Goal: Find specific page/section: Find specific page/section

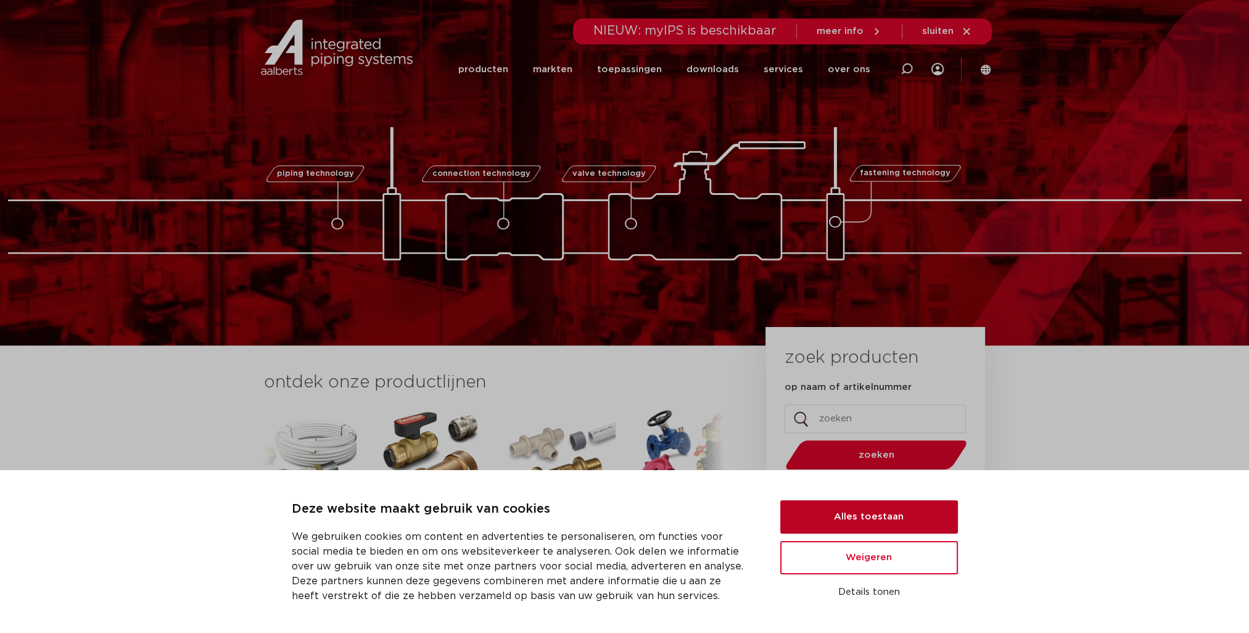
click at [864, 517] on button "Alles toestaan" at bounding box center [869, 516] width 178 height 33
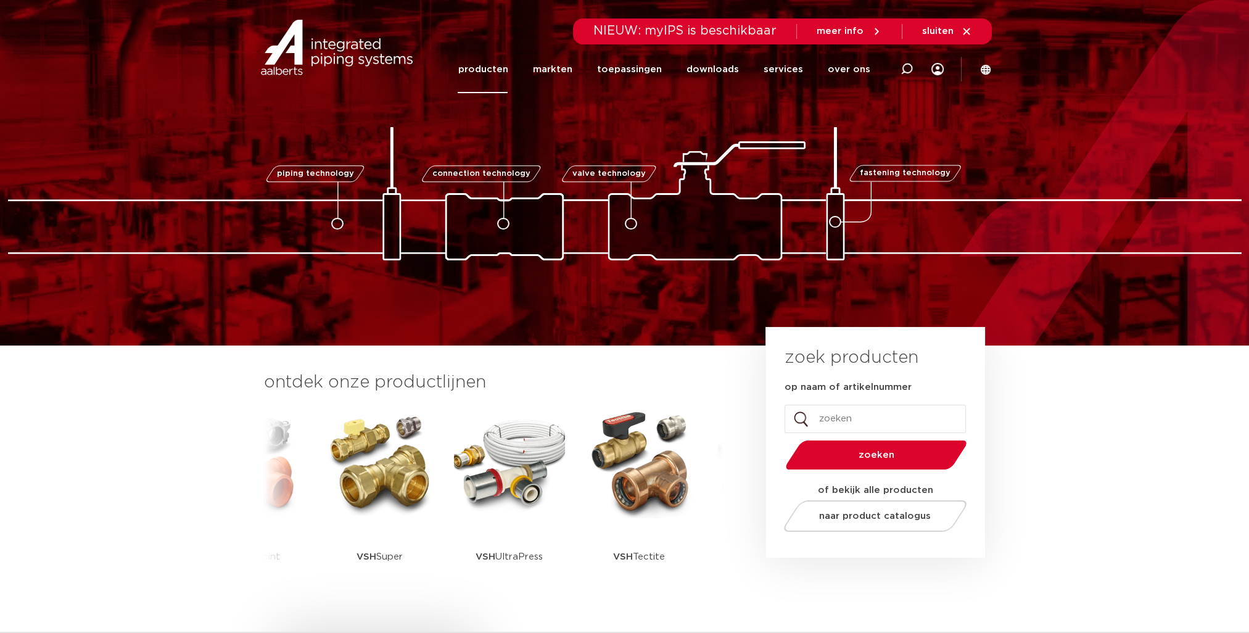
click at [490, 68] on link "producten" at bounding box center [483, 69] width 50 height 47
